Goal: Information Seeking & Learning: Learn about a topic

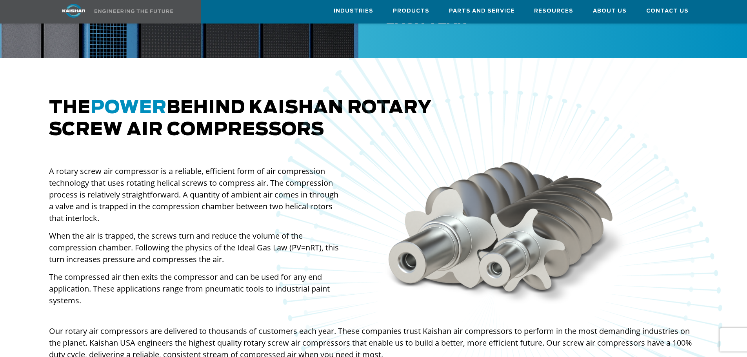
scroll to position [471, 0]
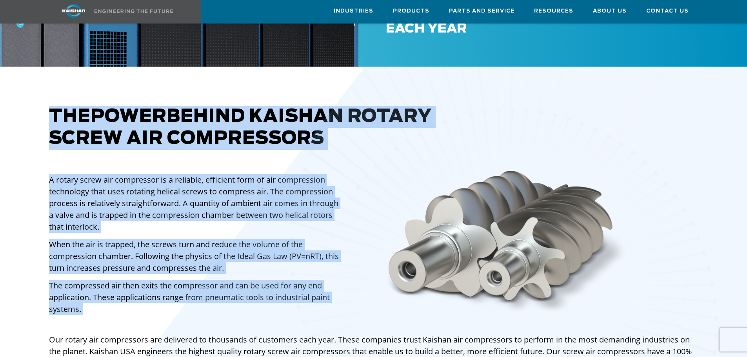
drag, startPoint x: 87, startPoint y: 297, endPoint x: 51, endPoint y: 161, distance: 140.4
click at [51, 161] on div "The power behind [PERSON_NAME] rotary screw air compressors A rotary screw air …" at bounding box center [373, 255] width 747 height 377
copy div "The power behind [PERSON_NAME] rotary screw air compressors A rotary screw air …"
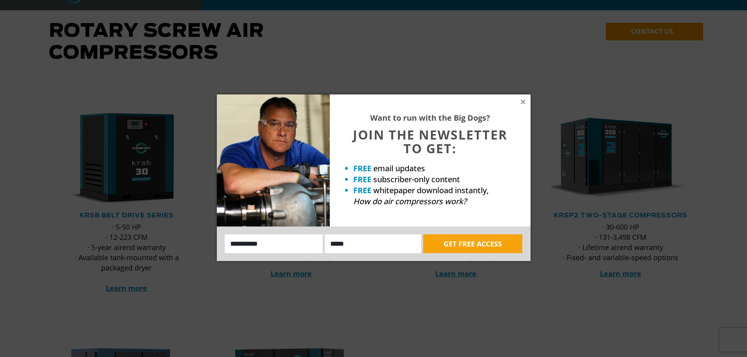
scroll to position [157, 0]
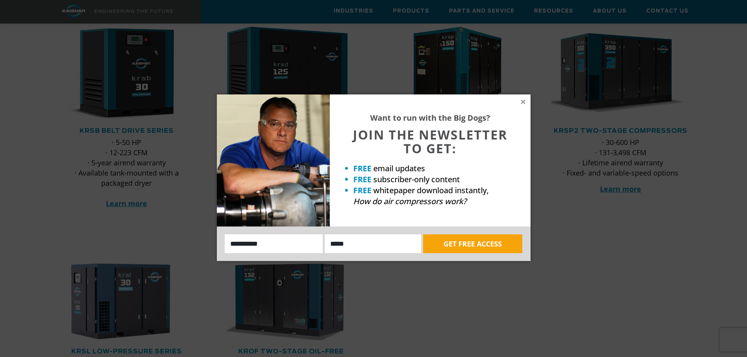
click at [520, 107] on div "Want to run with the Big Dogs? JOIN THE NEWSLETTER TO GET: FREE email updates F…" at bounding box center [430, 161] width 201 height 132
click at [521, 103] on icon at bounding box center [523, 101] width 7 height 7
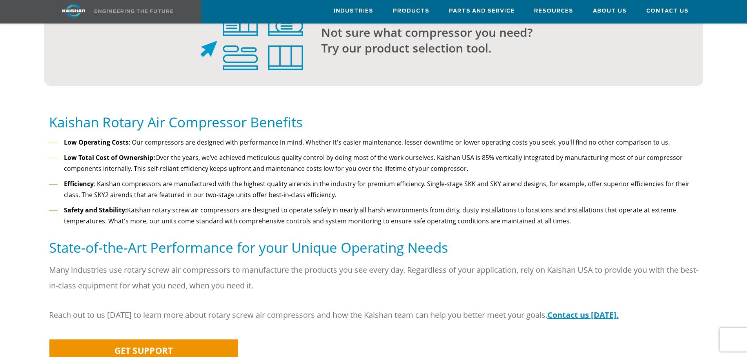
scroll to position [811, 0]
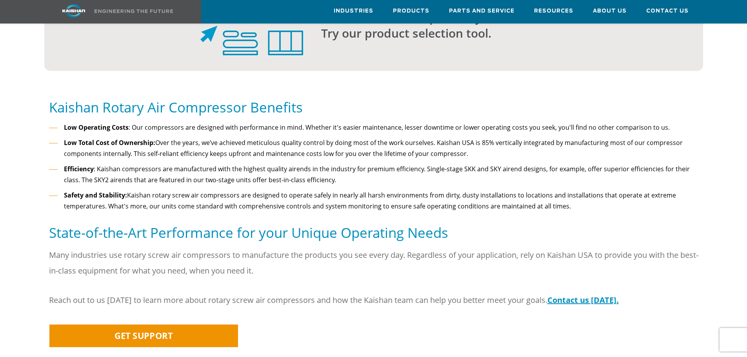
click at [212, 122] on ul "Low Operating Costs : Our compressors are designed with performance in mind. Wh…" at bounding box center [373, 167] width 649 height 90
drag, startPoint x: 561, startPoint y: 195, endPoint x: 207, endPoint y: 166, distance: 355.2
click at [207, 166] on ul "Low Operating Costs : Our compressors are designed with performance in mind. Wh…" at bounding box center [373, 167] width 649 height 90
click at [253, 264] on p "Many industries use rotary screw air compressors to manufacture the products yo…" at bounding box center [373, 262] width 649 height 31
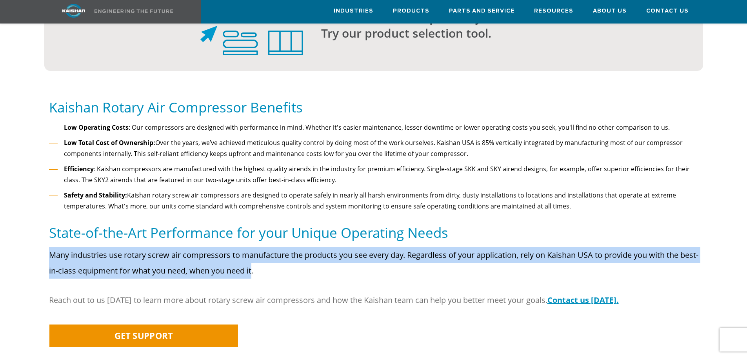
drag, startPoint x: 272, startPoint y: 256, endPoint x: 29, endPoint y: 242, distance: 243.5
copy p "Many industries use rotary screw air compressors to manufacture the products yo…"
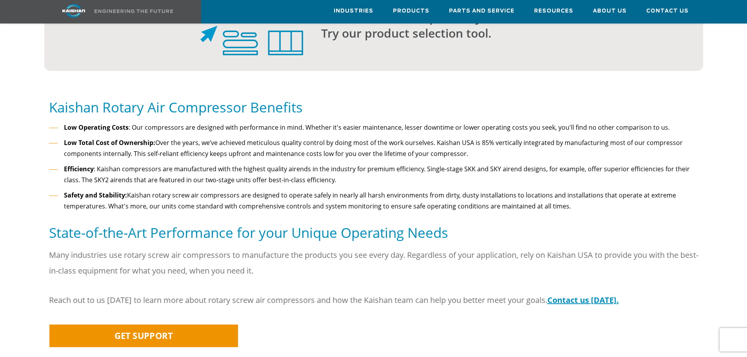
click at [195, 190] on li "Safety and Stability: Kaishan rotary screw air compressors are designed to oper…" at bounding box center [373, 201] width 649 height 22
drag, startPoint x: 568, startPoint y: 193, endPoint x: 60, endPoint y: 113, distance: 513.7
click at [60, 122] on ul "Low Operating Costs : Our compressors are designed with performance in mind. Wh…" at bounding box center [373, 167] width 649 height 90
copy ul "Low Operating Costs : Our compressors are designed with performance in mind. Wh…"
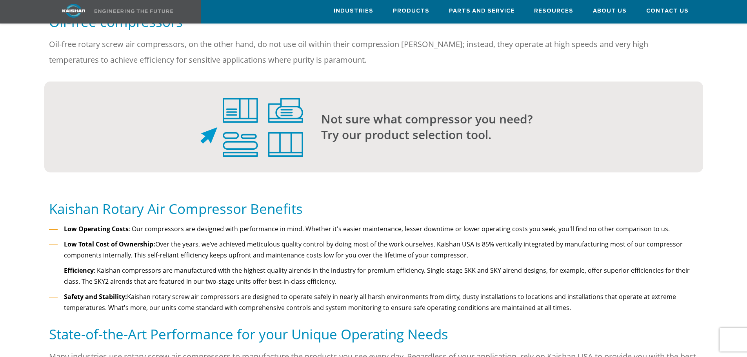
scroll to position [601, 0]
